Goal: Information Seeking & Learning: Find specific fact

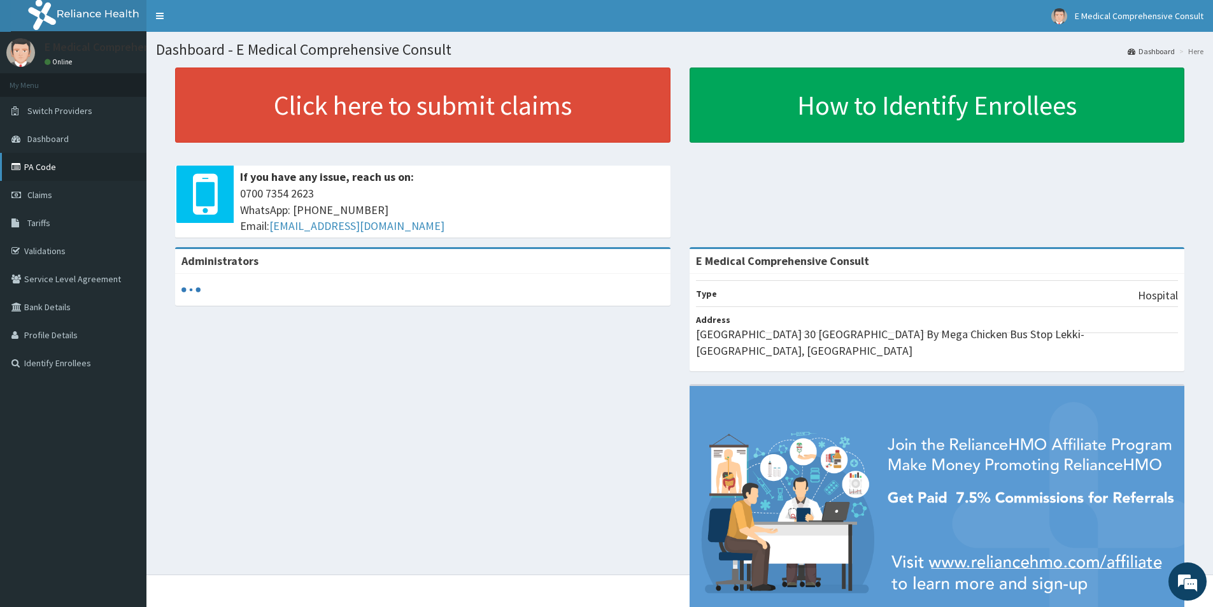
click at [42, 164] on link "PA Code" at bounding box center [73, 167] width 146 height 28
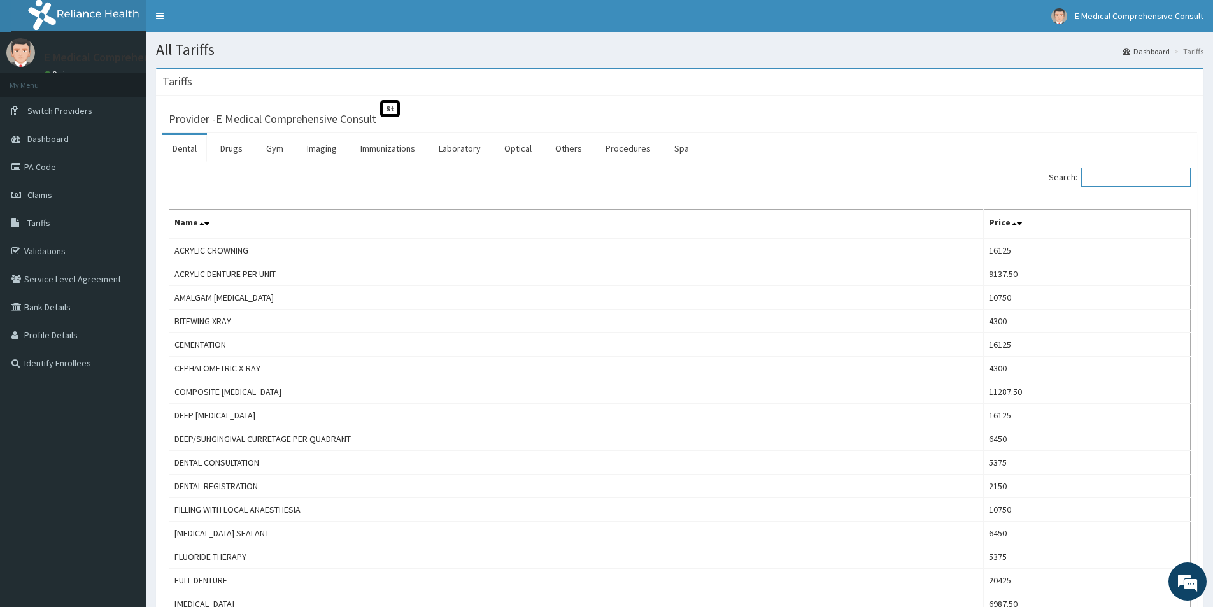
click at [1142, 176] on input "Search:" at bounding box center [1136, 176] width 110 height 19
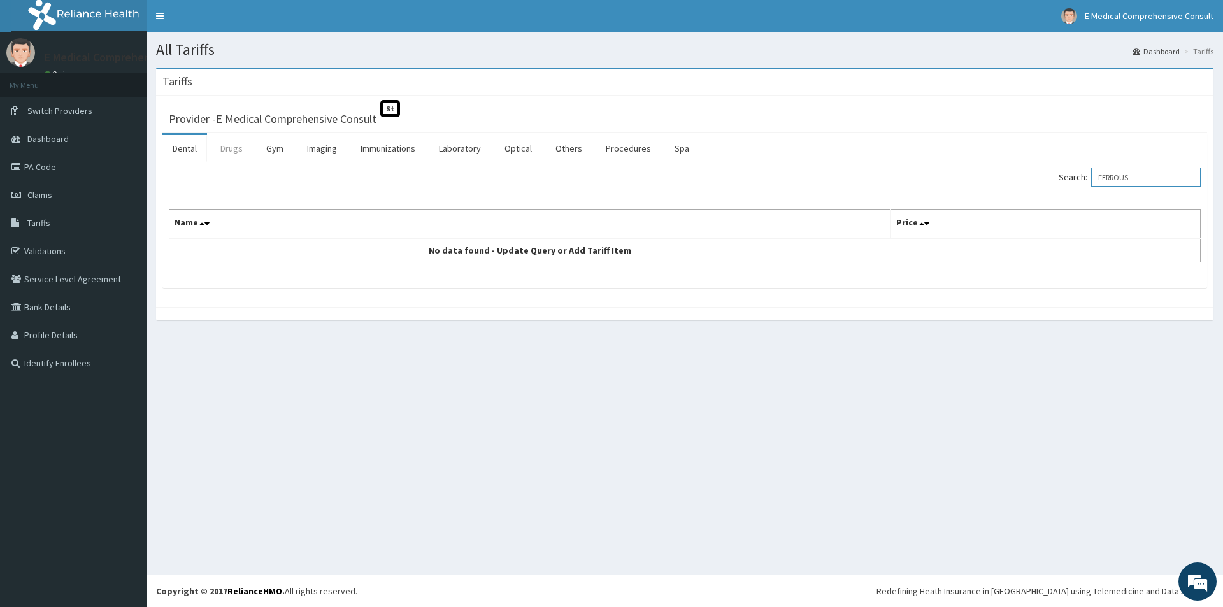
type input "FERROUS"
click at [238, 153] on link "Drugs" at bounding box center [231, 148] width 43 height 27
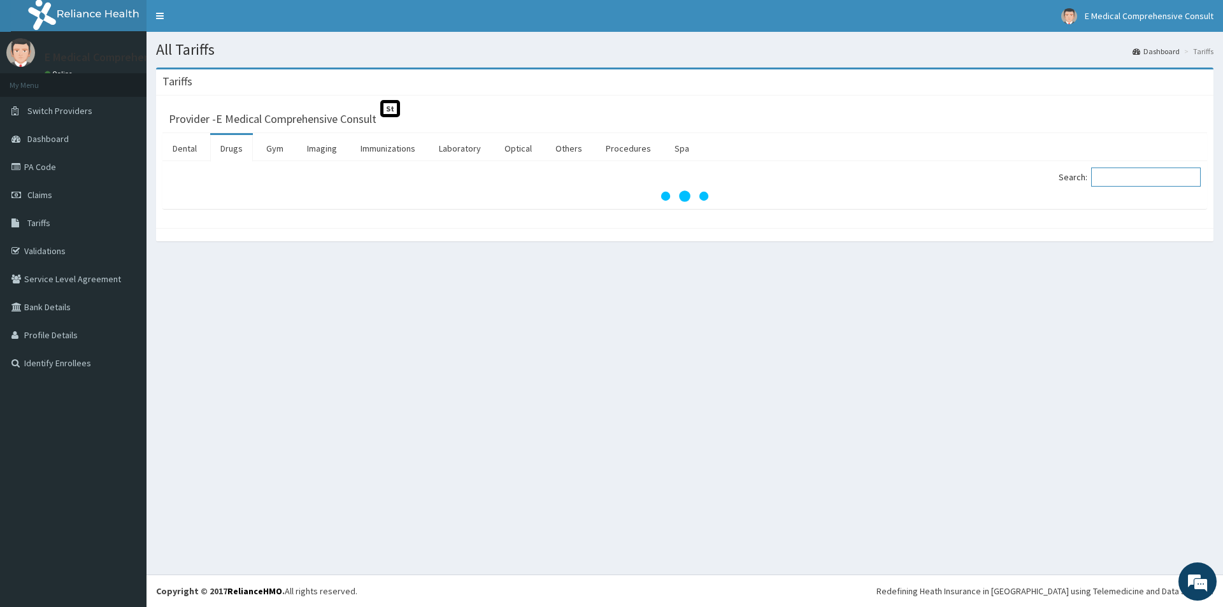
click at [1141, 171] on input "Search:" at bounding box center [1146, 176] width 110 height 19
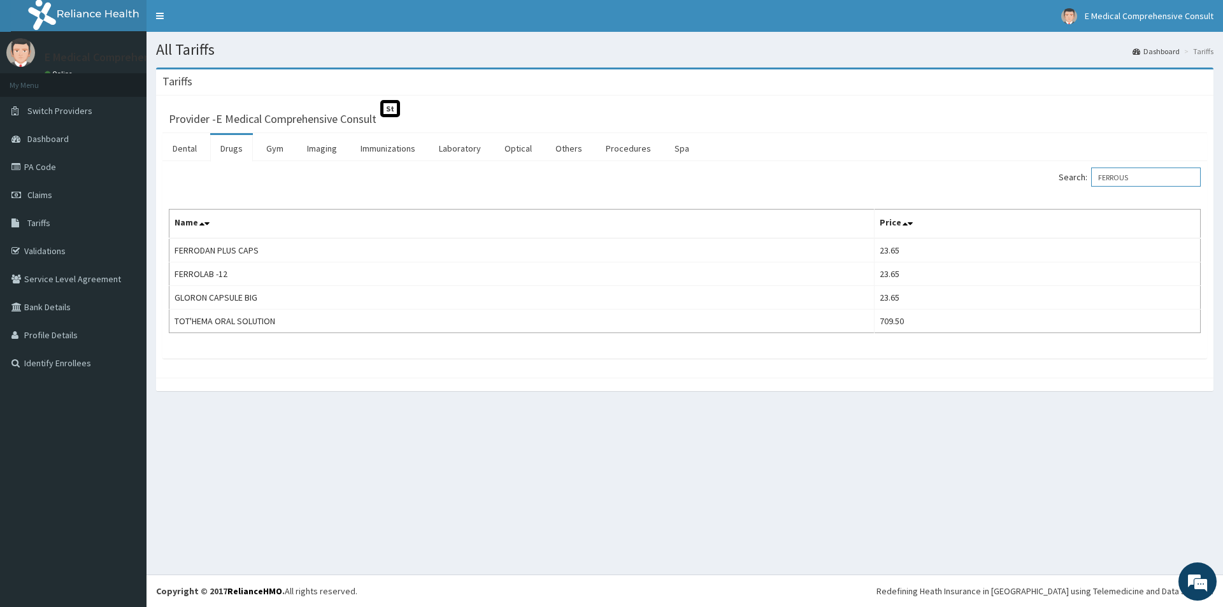
type input "FERROUS"
click at [35, 165] on link "PA Code" at bounding box center [73, 167] width 146 height 28
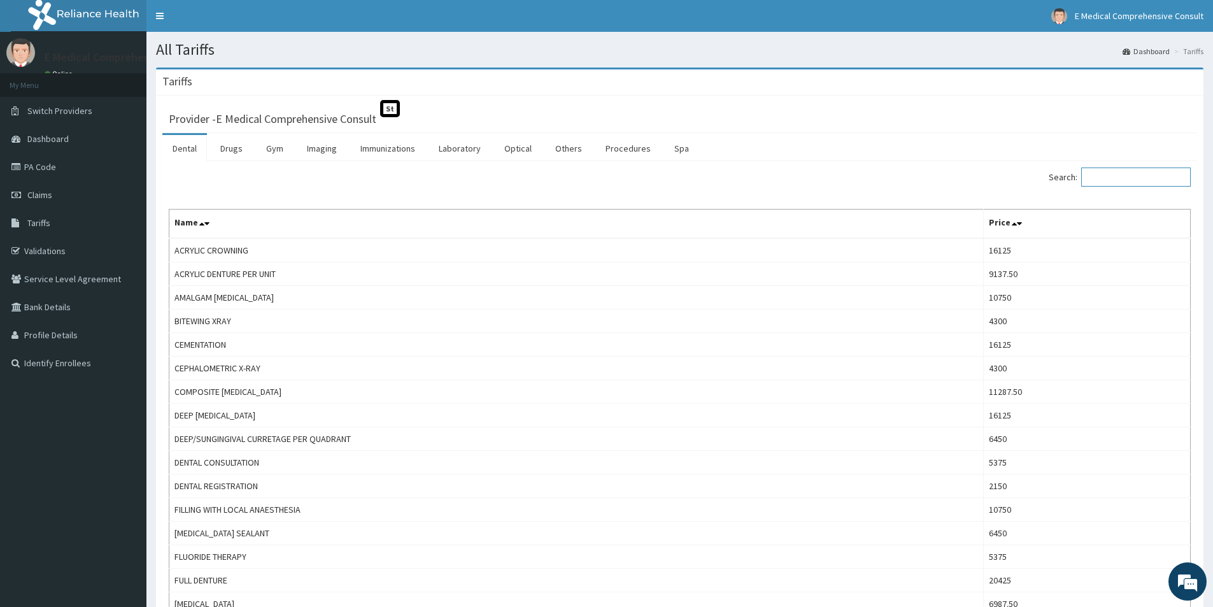
click at [1122, 173] on input "Search:" at bounding box center [1136, 176] width 110 height 19
paste input "clonazepam"
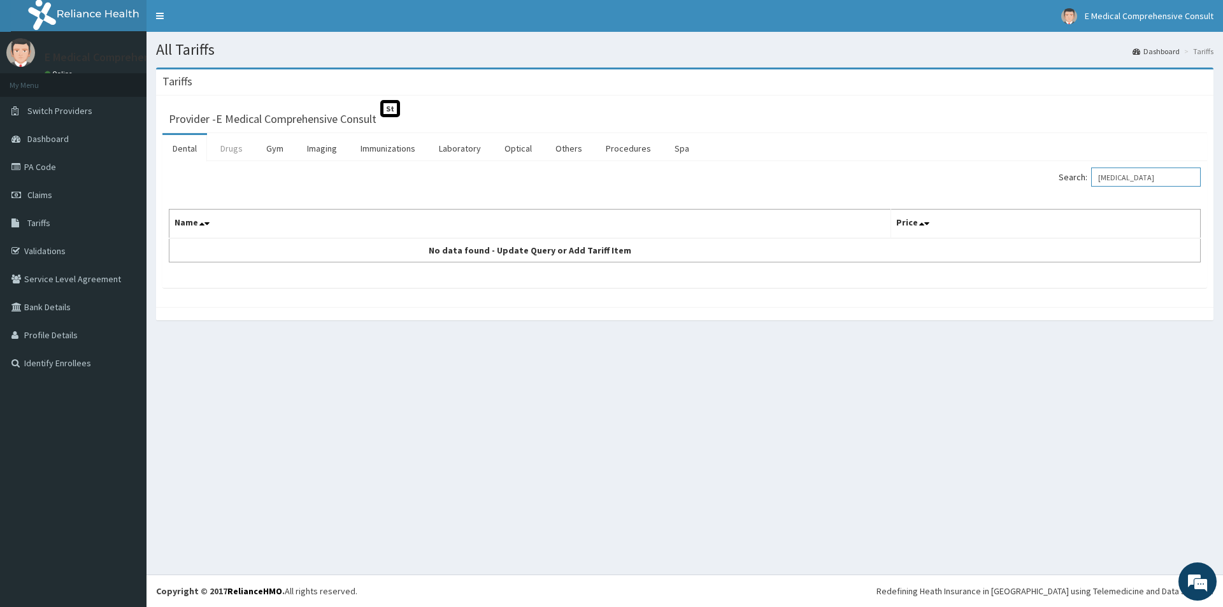
type input "clonazepam"
click at [236, 143] on link "Drugs" at bounding box center [231, 148] width 43 height 27
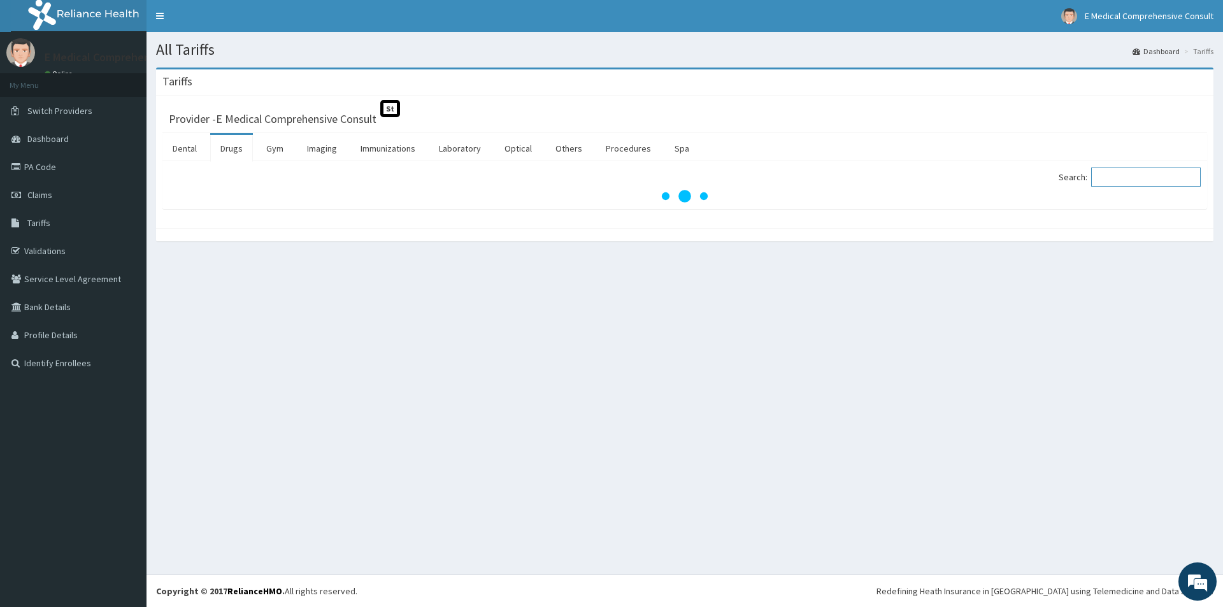
click at [1152, 175] on input "Search:" at bounding box center [1146, 176] width 110 height 19
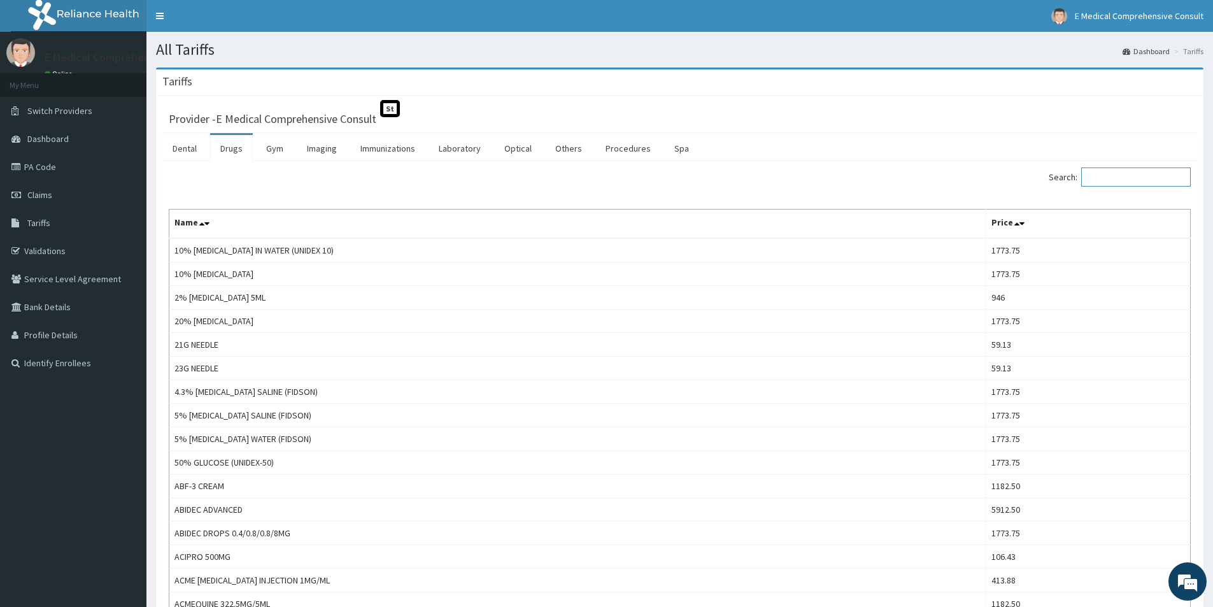
paste input "clonazepam"
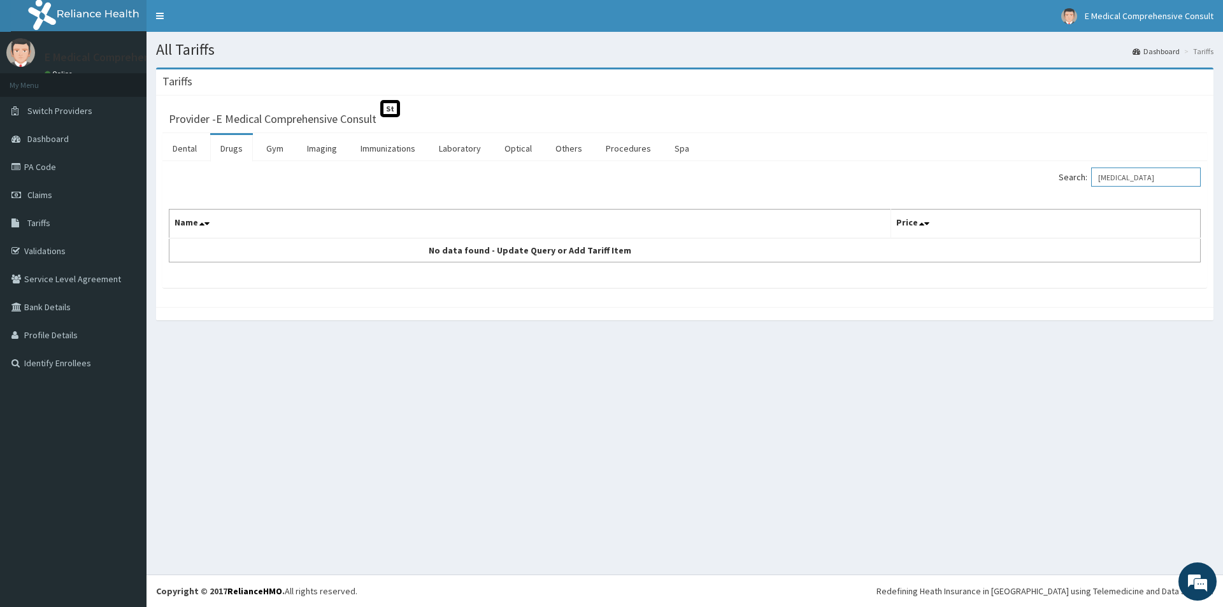
drag, startPoint x: 1149, startPoint y: 179, endPoint x: 1086, endPoint y: 180, distance: 63.1
click at [1086, 180] on label "Search: clonazepam" at bounding box center [1129, 176] width 142 height 19
paste input "CLARITHROMYCIN 500MG CA"
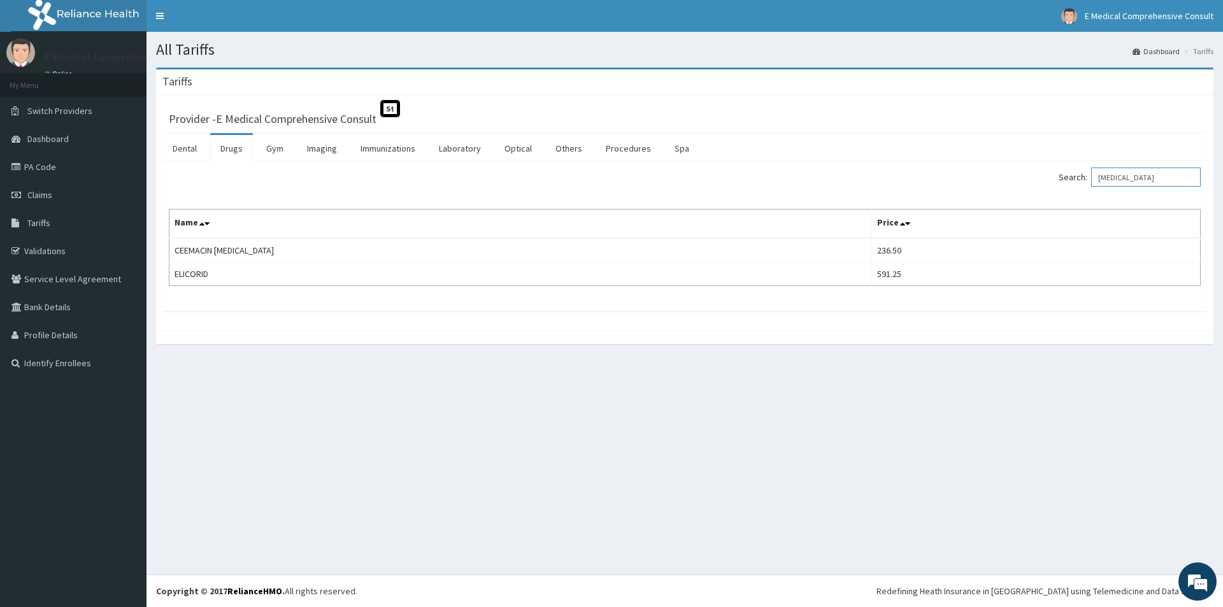
drag, startPoint x: 1170, startPoint y: 180, endPoint x: 1102, endPoint y: 180, distance: 68.8
click at [1102, 180] on input "CLARITHROMYCIN" at bounding box center [1146, 176] width 110 height 19
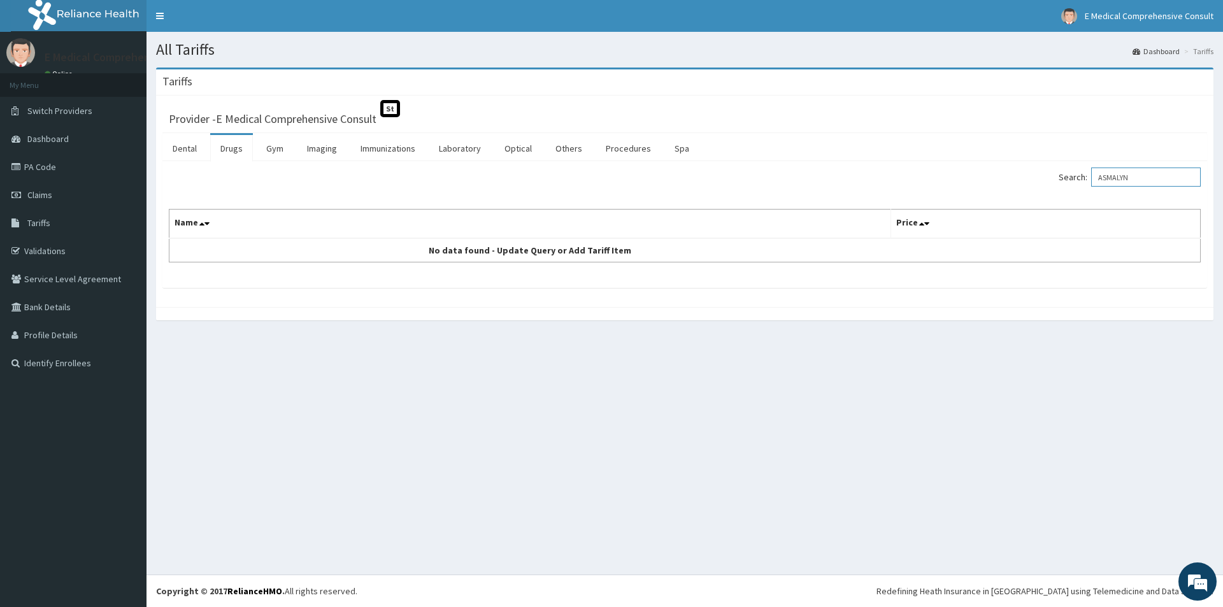
drag, startPoint x: 1146, startPoint y: 180, endPoint x: 1086, endPoint y: 180, distance: 59.9
click at [1086, 180] on label "Search: ASMALYN" at bounding box center [1129, 176] width 142 height 19
paste input "SYRUP"
drag, startPoint x: 1172, startPoint y: 178, endPoint x: 1104, endPoint y: 177, distance: 68.1
click at [1104, 177] on input "ASMALYN SYRUP" at bounding box center [1146, 176] width 110 height 19
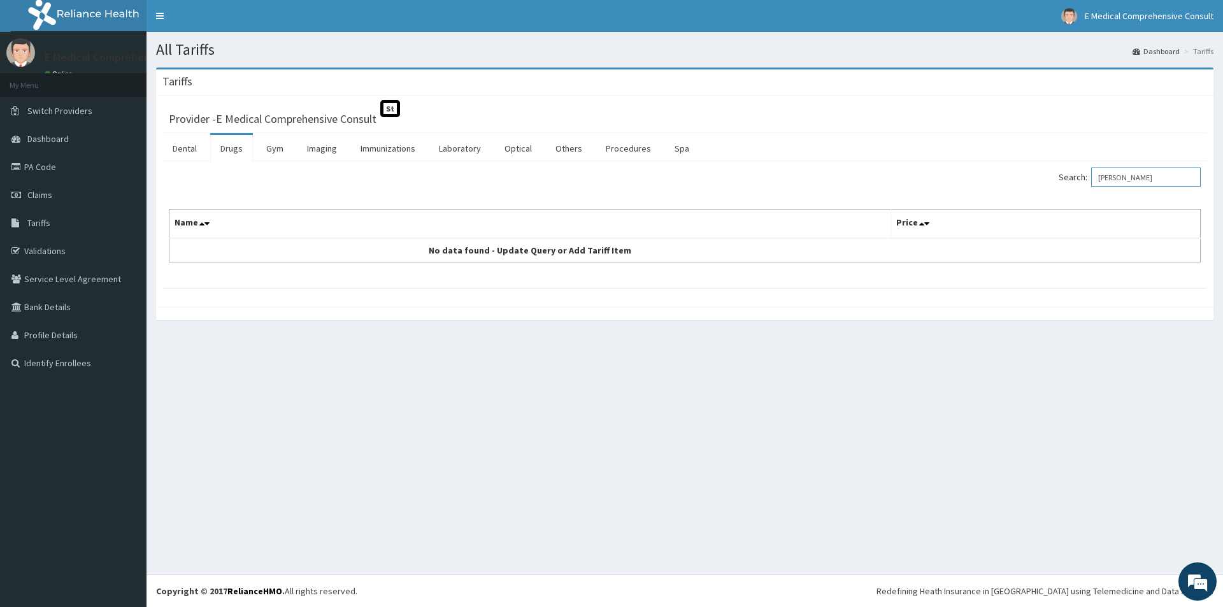
paste input "CAFERGOT"
drag, startPoint x: 1148, startPoint y: 178, endPoint x: 1098, endPoint y: 176, distance: 50.3
click at [1098, 178] on label "Search: CAFERGOT" at bounding box center [1129, 176] width 142 height 19
paste input "PREDNISOLONE 5MG TAB"
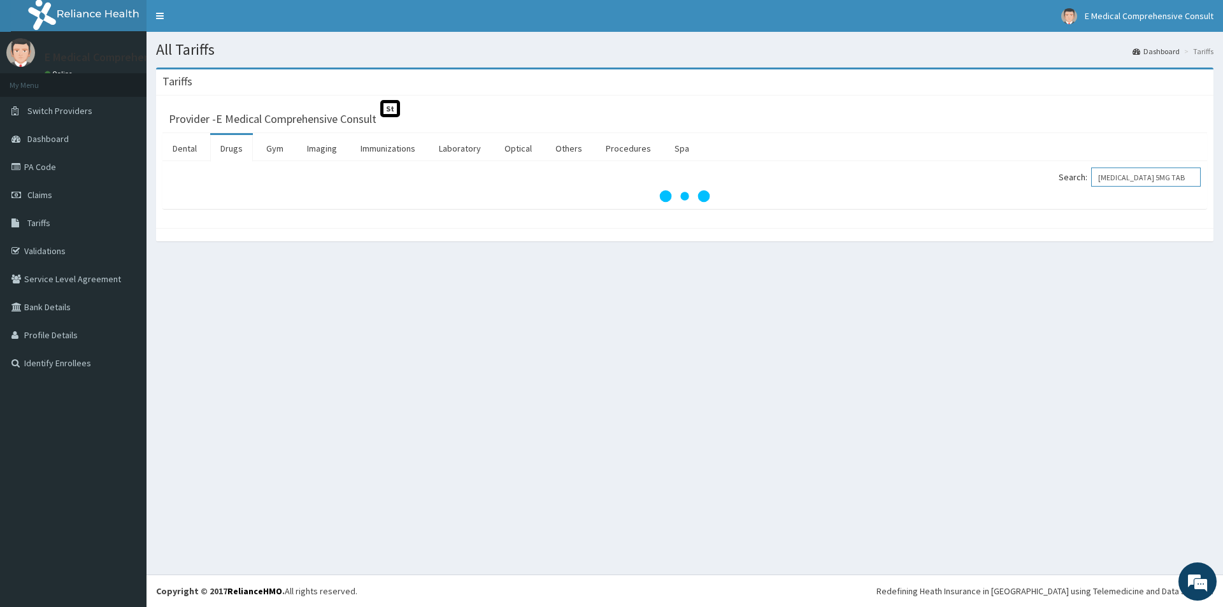
drag, startPoint x: 1161, startPoint y: 176, endPoint x: 1187, endPoint y: 176, distance: 25.5
click at [1187, 176] on input "PREDNISOLONE 5MG TAB" at bounding box center [1146, 176] width 110 height 19
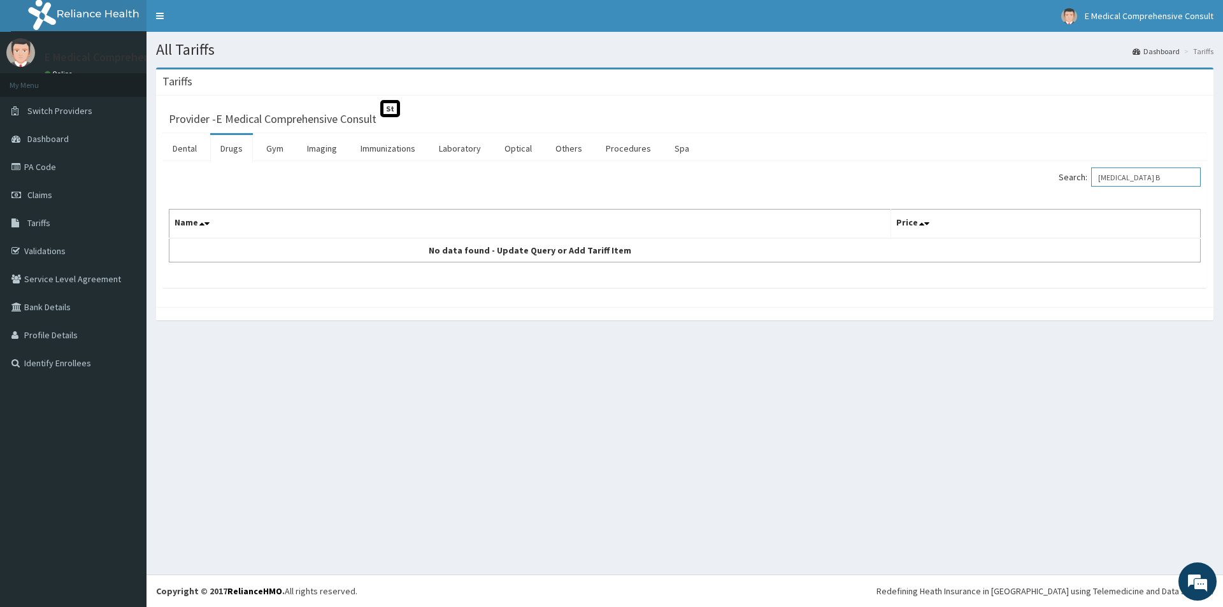
click at [1163, 176] on input "PREDNISOLONE B" at bounding box center [1146, 176] width 110 height 19
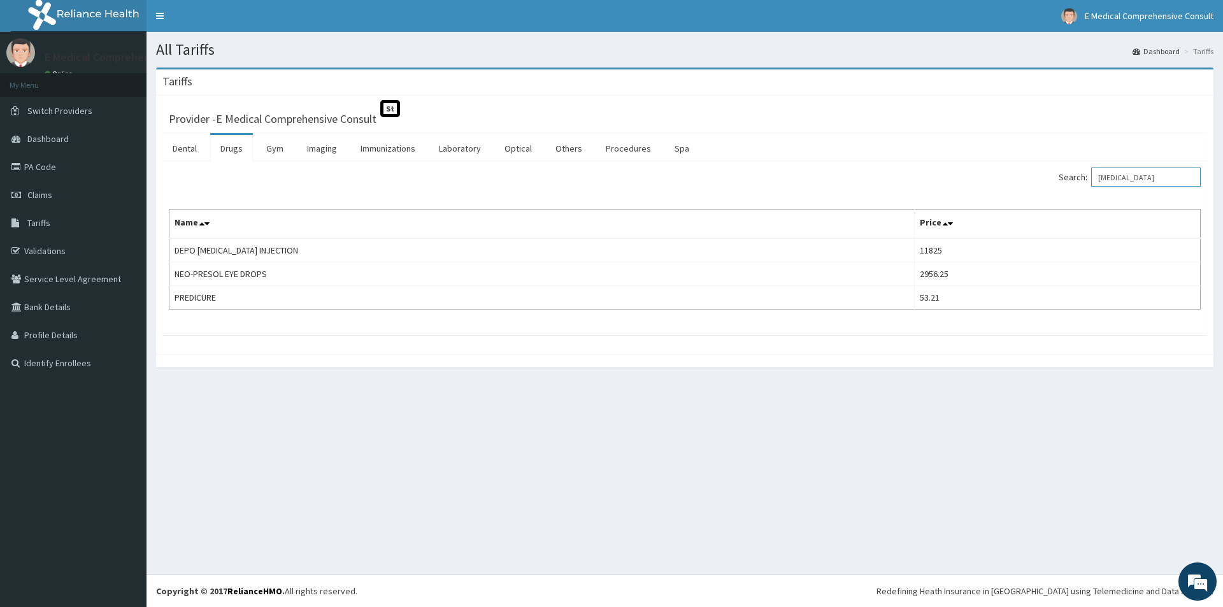
drag, startPoint x: 1163, startPoint y: 174, endPoint x: 1100, endPoint y: 174, distance: 63.7
click at [1100, 174] on label "Search: PREDNISOLONE" at bounding box center [1129, 176] width 142 height 19
paste input "riboflavin 400 MG"
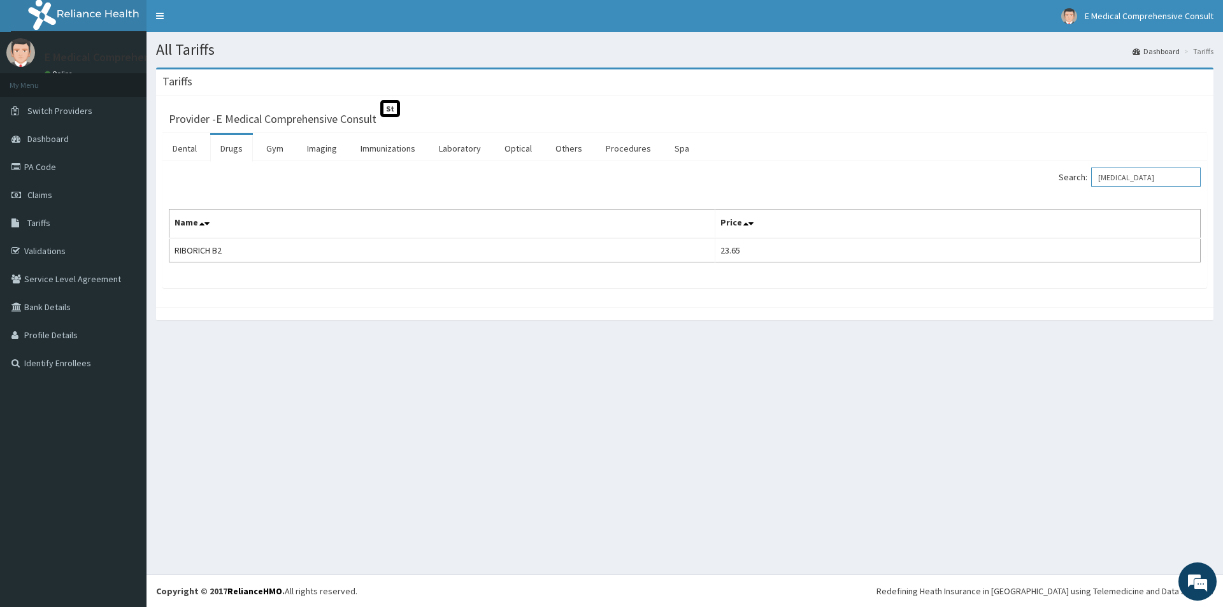
drag, startPoint x: 1153, startPoint y: 176, endPoint x: 1093, endPoint y: 173, distance: 60.0
click at [1093, 173] on label "Search: riboflavin" at bounding box center [1129, 176] width 142 height 19
paste input "clonazepam"
drag, startPoint x: 1147, startPoint y: 177, endPoint x: 1100, endPoint y: 178, distance: 47.1
click at [1100, 178] on label "Search: clonazepam" at bounding box center [1129, 176] width 142 height 19
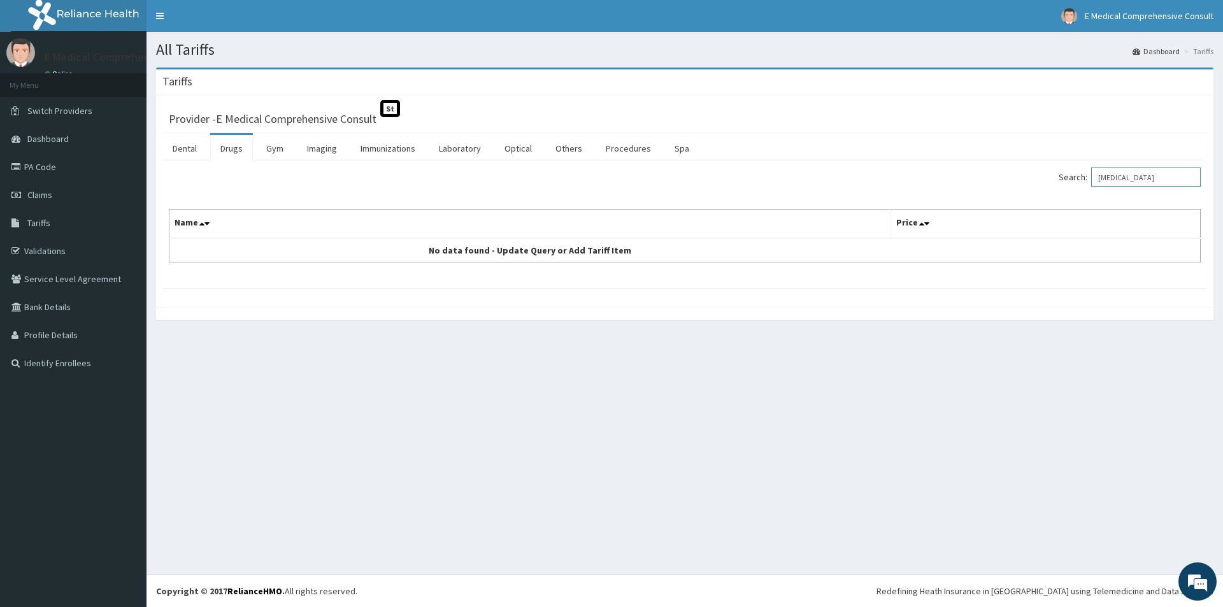
paste input "CLARITHROMYCIN 500MG"
drag, startPoint x: 1170, startPoint y: 178, endPoint x: 1189, endPoint y: 178, distance: 19.1
click at [1189, 178] on input "CLARITHROMYCIN 500MG" at bounding box center [1146, 176] width 110 height 19
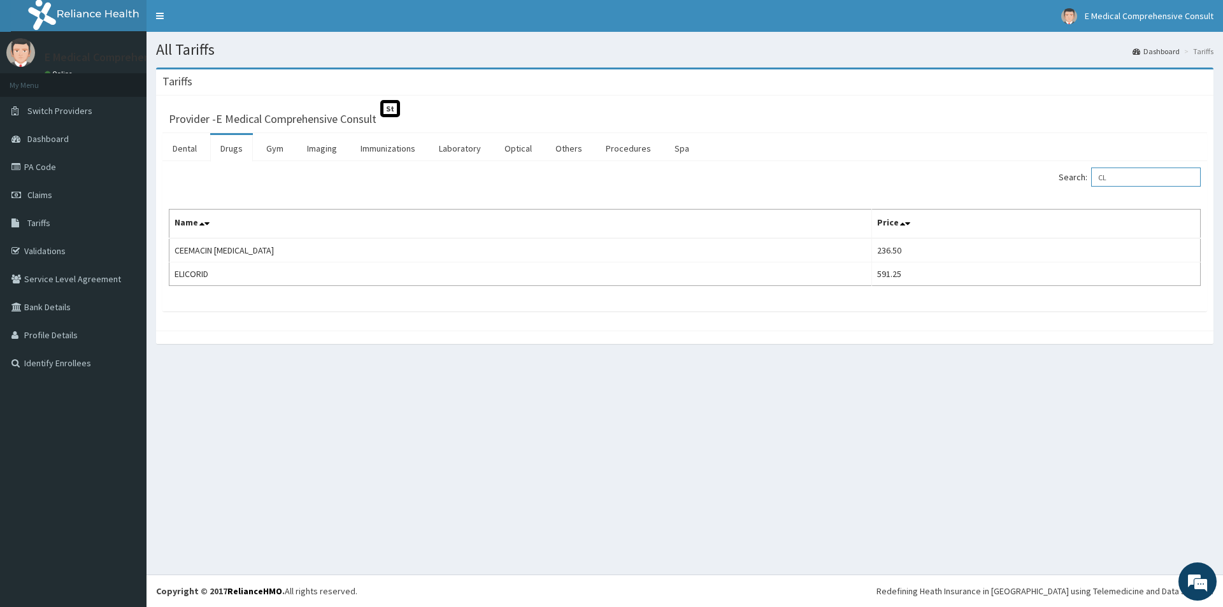
type input "C"
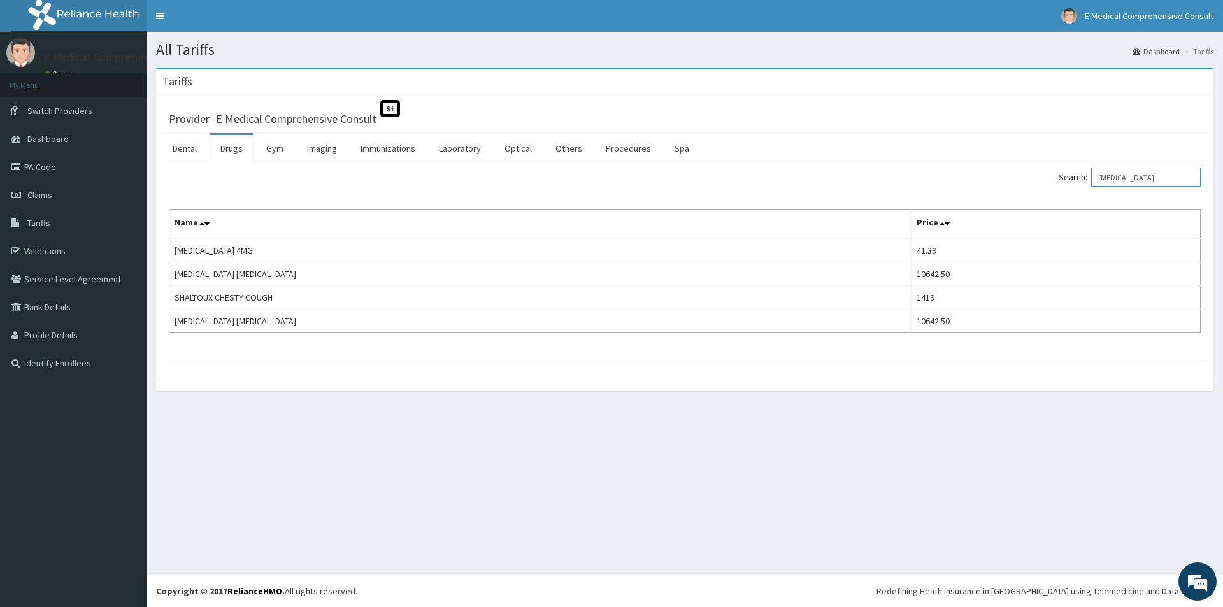
drag, startPoint x: 1158, startPoint y: 180, endPoint x: 1098, endPoint y: 178, distance: 59.3
click at [1098, 178] on label "Search: SALBUTAMOL" at bounding box center [1129, 176] width 142 height 19
paste input "ASMALYN SYRUP"
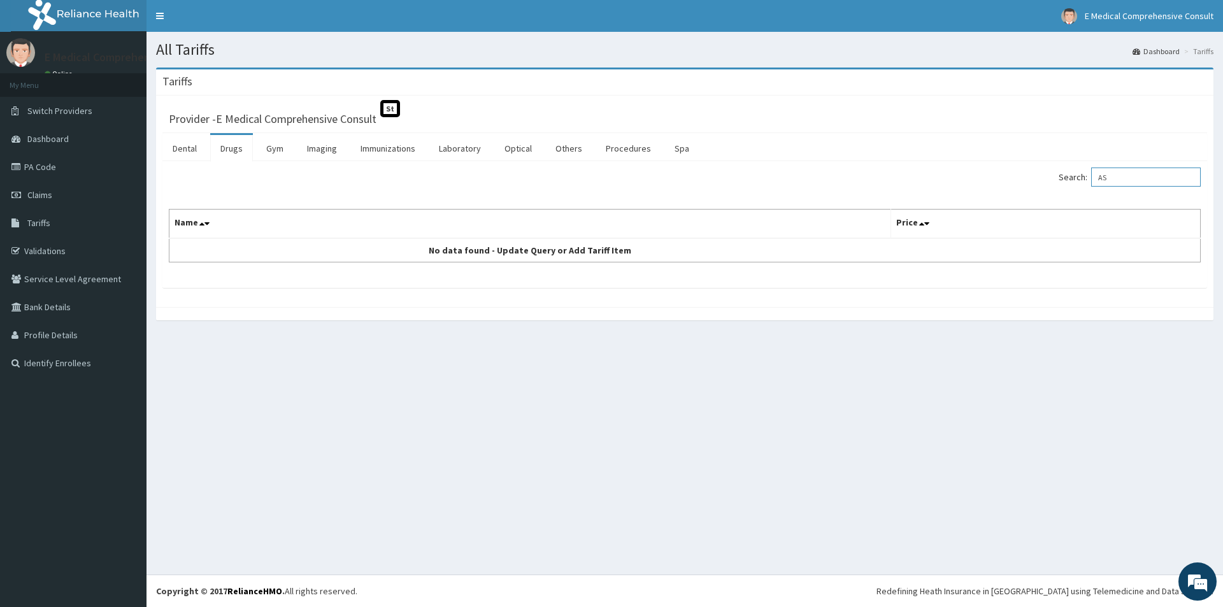
type input "A"
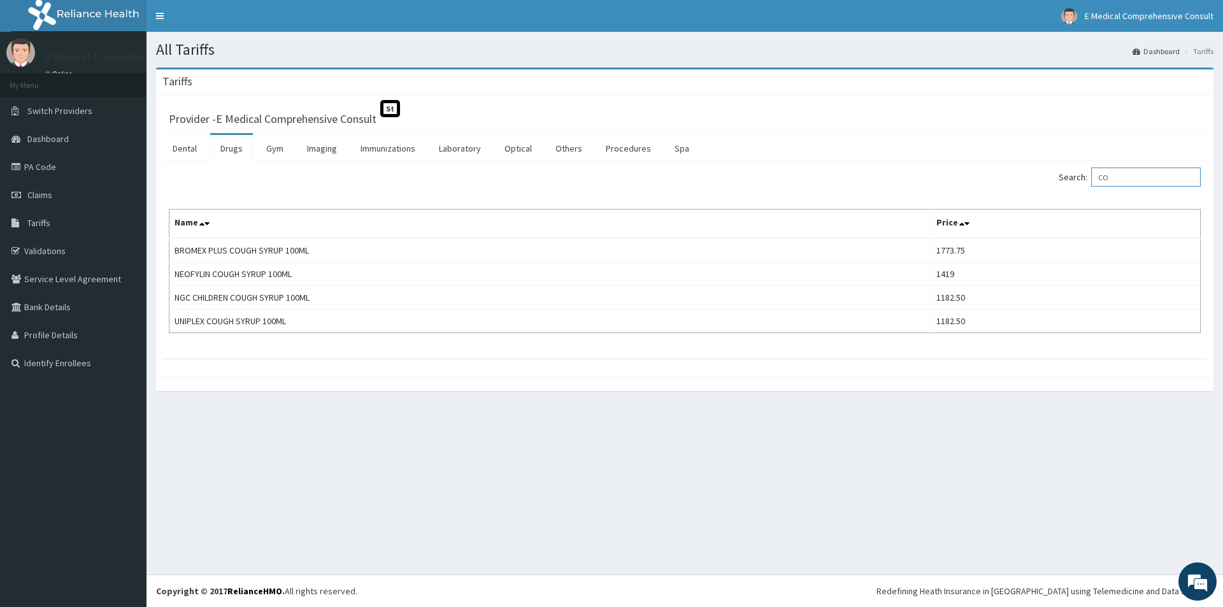
type input "C"
type input "S"
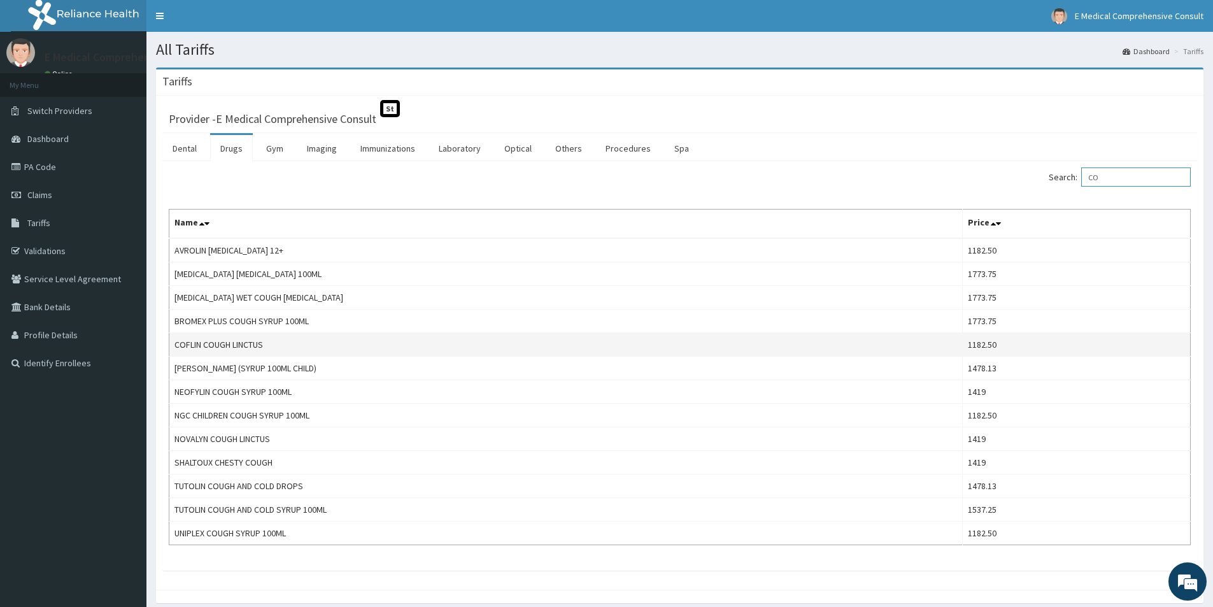
type input "C"
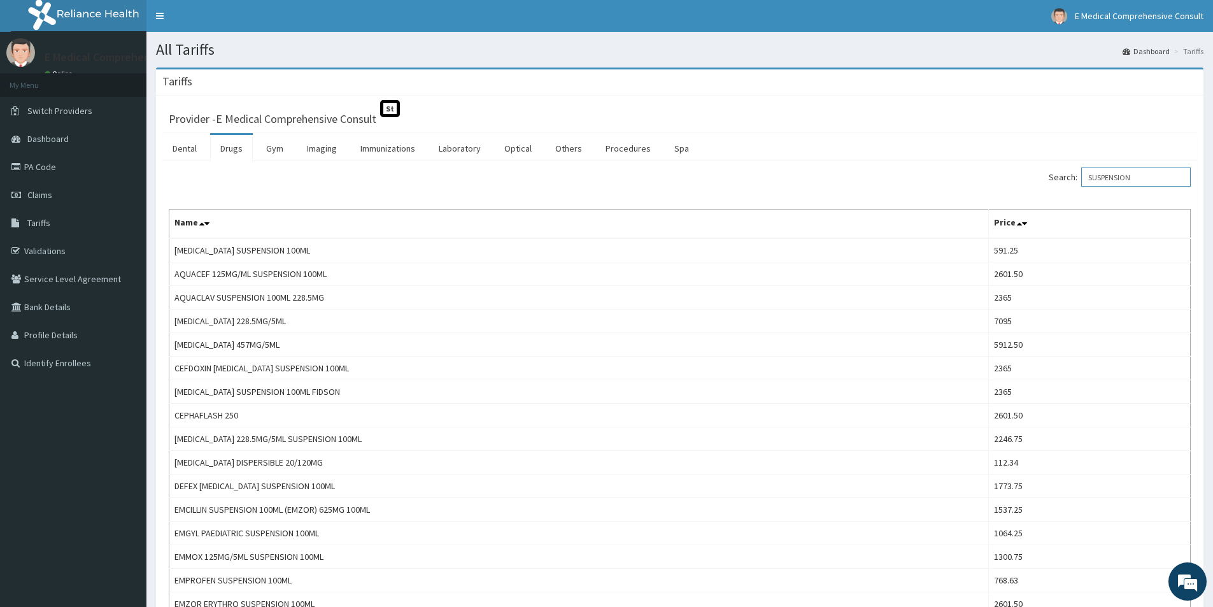
drag, startPoint x: 1139, startPoint y: 176, endPoint x: 1084, endPoint y: 175, distance: 54.8
click at [1085, 176] on label "Search: SUSPENSION" at bounding box center [1120, 176] width 142 height 19
paste input "CLARITHROMYCIN"
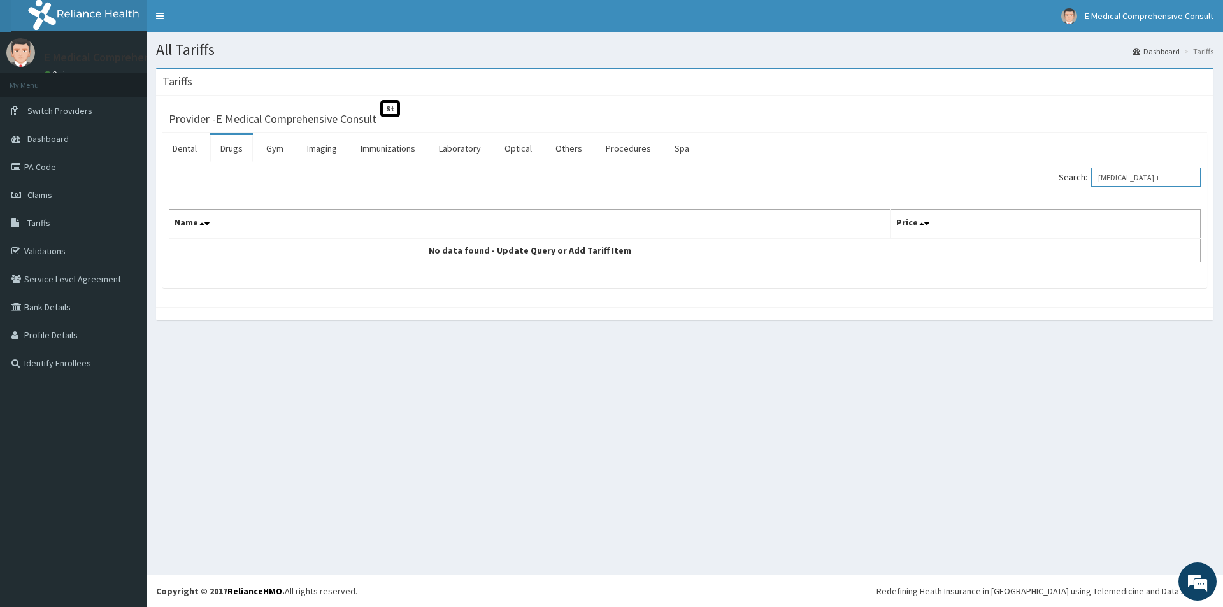
type input "CLARITHROMYCIN +"
click at [60, 171] on link "PA Code" at bounding box center [73, 167] width 146 height 28
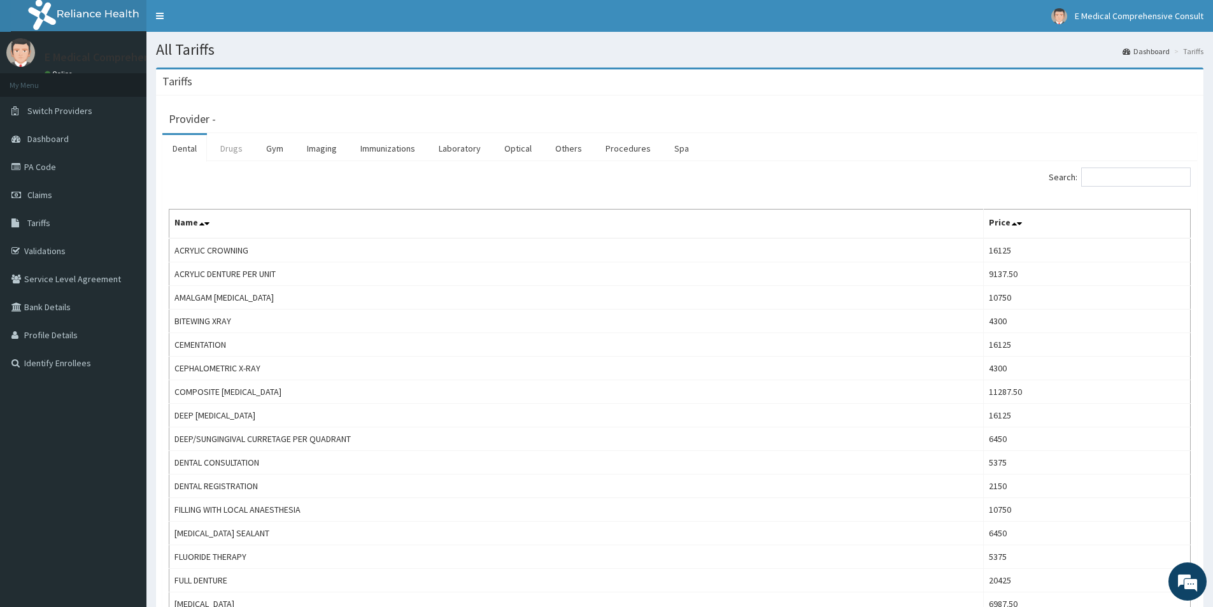
click at [230, 146] on link "Drugs" at bounding box center [231, 148] width 43 height 27
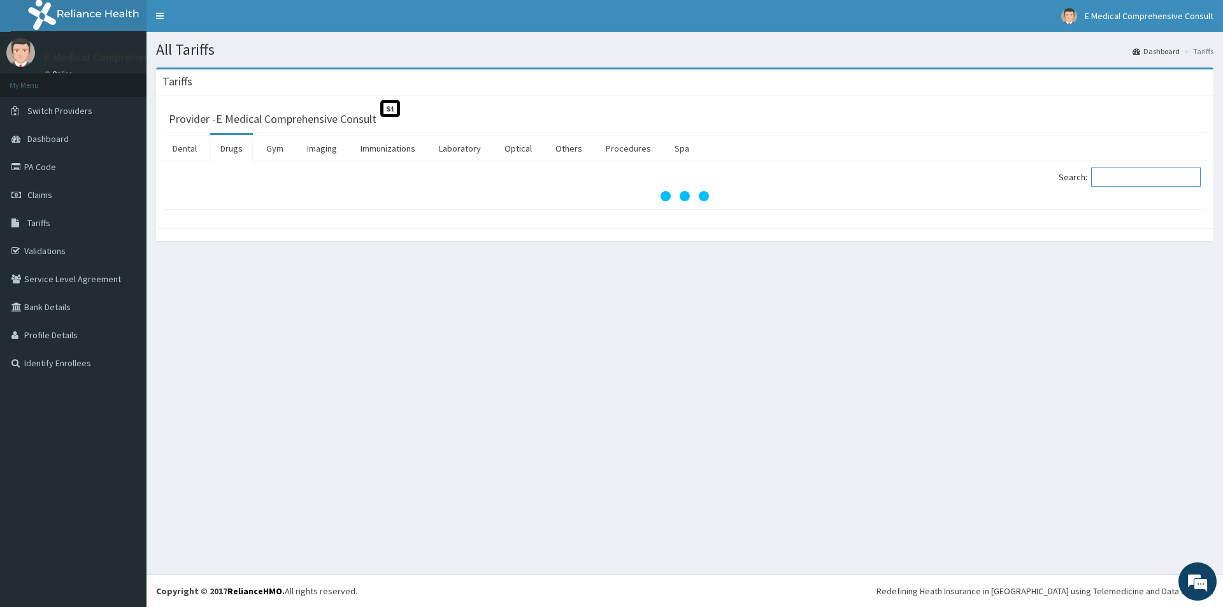
click at [1137, 180] on input "Search:" at bounding box center [1146, 176] width 110 height 19
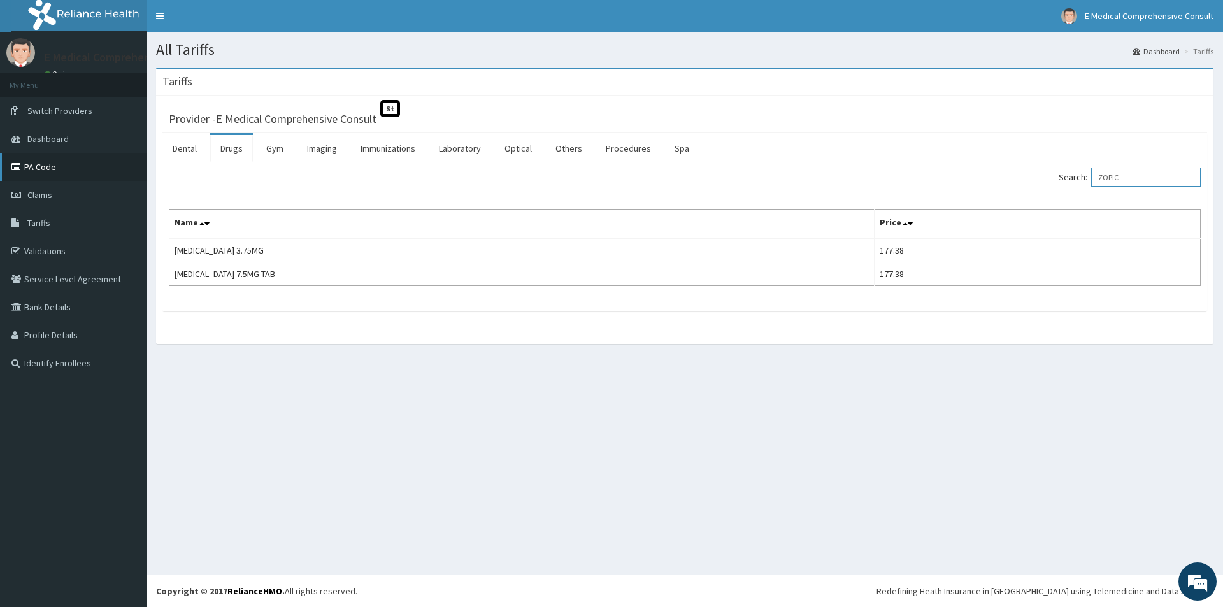
type input "ZOPIC"
click at [48, 173] on link "PA Code" at bounding box center [73, 167] width 146 height 28
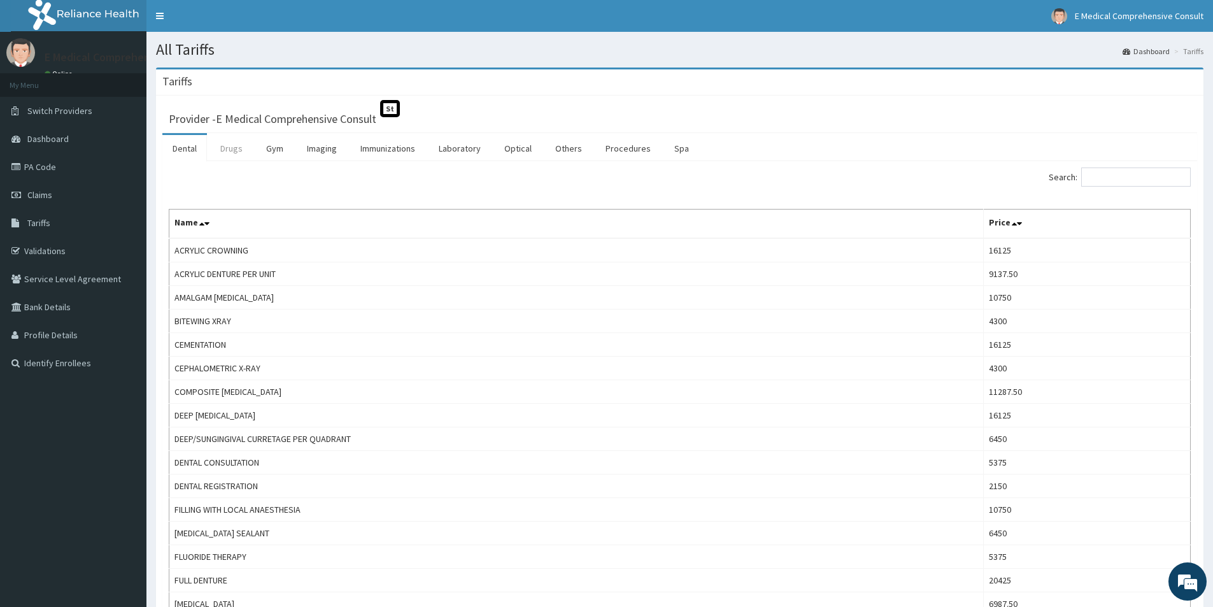
click at [232, 149] on link "Drugs" at bounding box center [231, 148] width 43 height 27
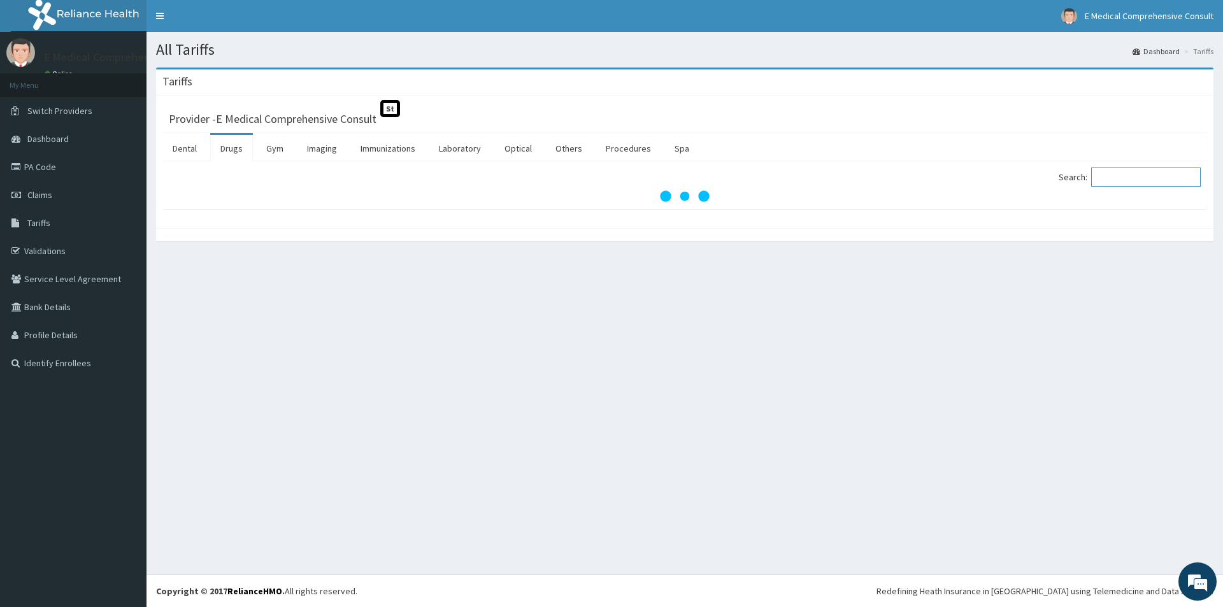
click at [1125, 174] on input "Search:" at bounding box center [1146, 176] width 110 height 19
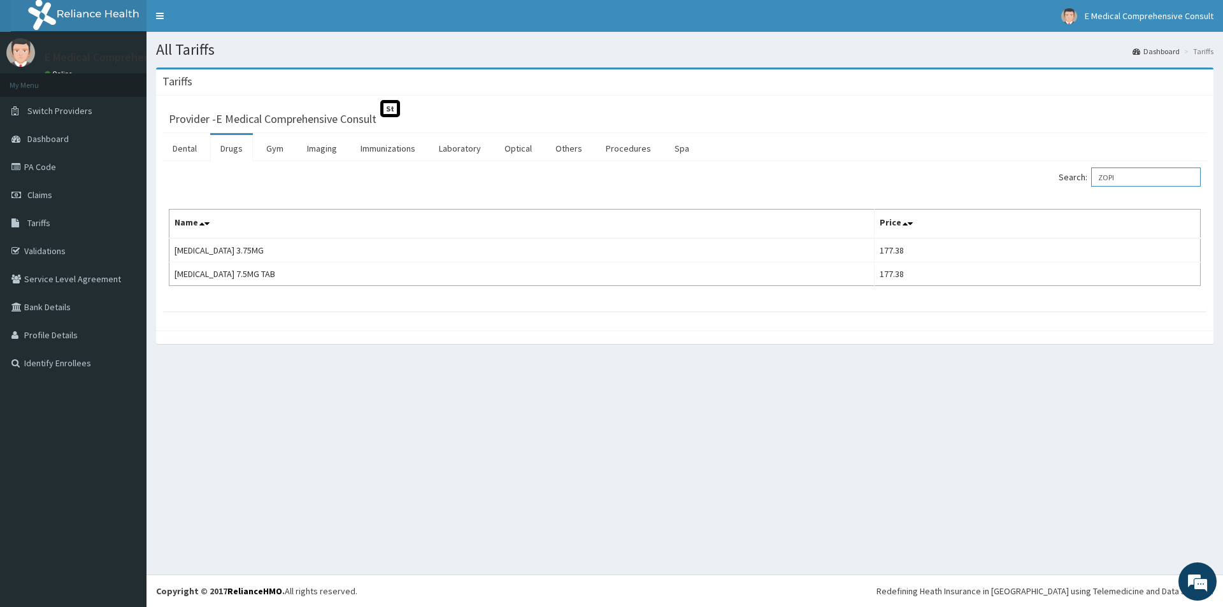
type input "ZOPI"
